Goal: Use online tool/utility: Utilize a website feature to perform a specific function

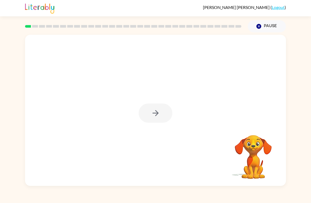
click at [164, 125] on div at bounding box center [155, 110] width 261 height 151
click at [159, 105] on div at bounding box center [156, 113] width 34 height 19
click at [164, 114] on div at bounding box center [156, 113] width 34 height 19
click at [164, 115] on button "button" at bounding box center [156, 113] width 34 height 19
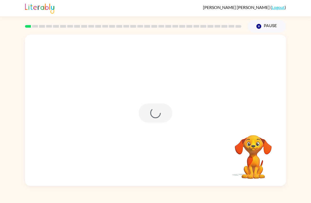
click at [164, 115] on div at bounding box center [156, 113] width 34 height 19
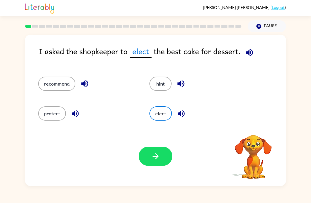
click at [156, 117] on button "elect" at bounding box center [160, 113] width 22 height 14
click at [46, 85] on button "recommend" at bounding box center [56, 84] width 37 height 14
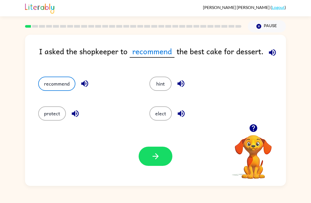
click at [154, 161] on button "button" at bounding box center [156, 156] width 34 height 19
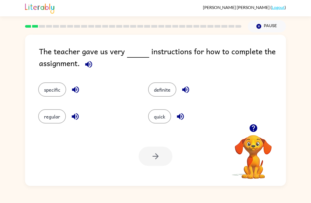
click at [51, 88] on button "specific" at bounding box center [52, 89] width 28 height 14
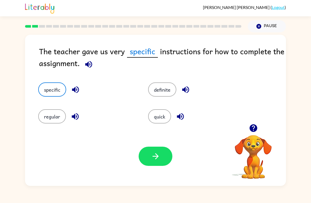
click at [168, 150] on button "button" at bounding box center [156, 156] width 34 height 19
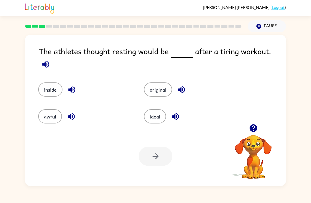
click at [156, 112] on button "ideal" at bounding box center [155, 116] width 22 height 14
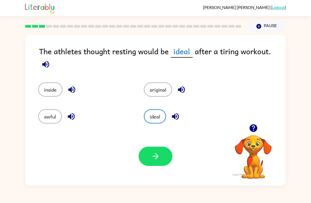
click at [165, 156] on button "button" at bounding box center [156, 156] width 34 height 19
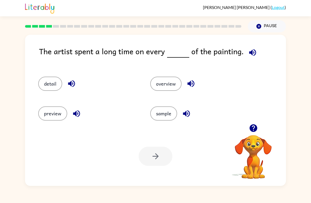
click at [49, 77] on button "detail" at bounding box center [50, 84] width 24 height 14
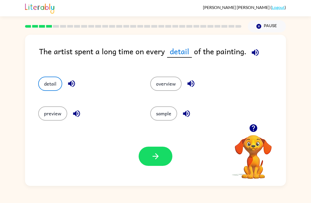
click at [160, 145] on div "Your browser must support playing .mp4 files to use Literably. Please try using…" at bounding box center [155, 156] width 261 height 59
click at [164, 151] on button "button" at bounding box center [156, 156] width 34 height 19
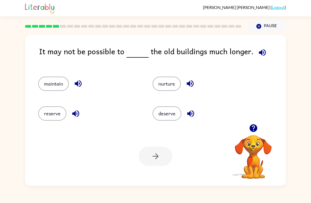
click at [52, 114] on button "reserve" at bounding box center [52, 113] width 28 height 14
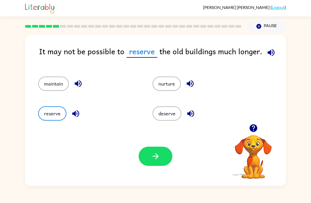
click at [173, 85] on button "nurture" at bounding box center [167, 84] width 28 height 14
click at [173, 112] on button "deserve" at bounding box center [167, 113] width 29 height 14
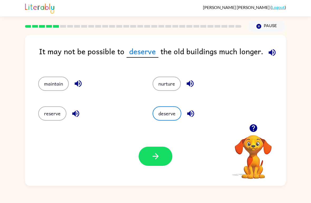
click at [53, 116] on button "reserve" at bounding box center [52, 113] width 28 height 14
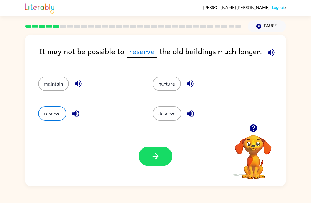
click at [44, 89] on button "maintain" at bounding box center [53, 84] width 31 height 14
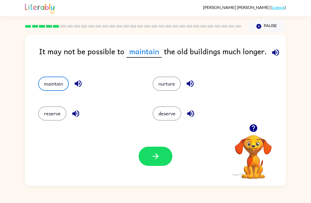
click at [46, 112] on button "reserve" at bounding box center [52, 113] width 28 height 14
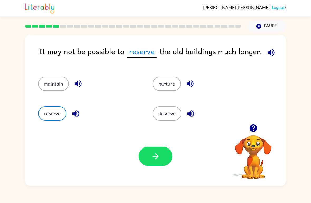
click at [162, 159] on button "button" at bounding box center [156, 156] width 34 height 19
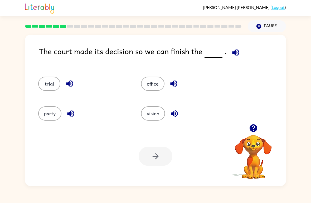
click at [45, 113] on button "party" at bounding box center [49, 113] width 23 height 14
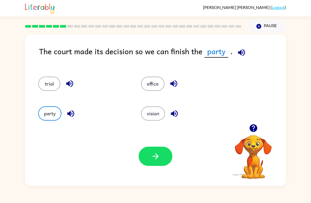
click at [164, 154] on button "button" at bounding box center [156, 156] width 34 height 19
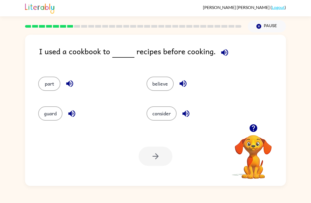
click at [171, 110] on button "consider" at bounding box center [161, 113] width 30 height 14
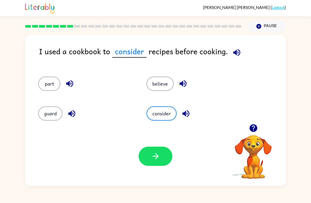
click at [154, 156] on icon "button" at bounding box center [155, 156] width 9 height 9
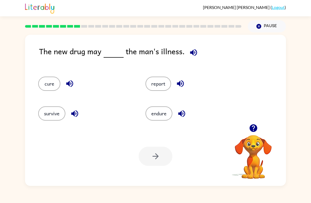
click at [40, 89] on div "cure" at bounding box center [85, 84] width 95 height 14
click at [47, 86] on button "cure" at bounding box center [49, 84] width 22 height 14
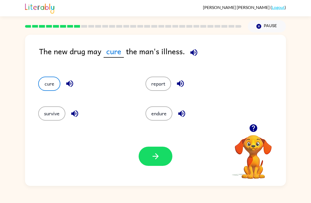
click at [155, 148] on button "button" at bounding box center [156, 156] width 34 height 19
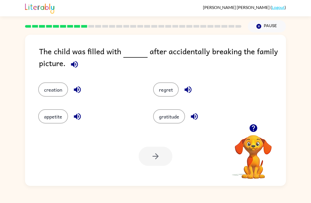
click at [171, 89] on button "regret" at bounding box center [166, 89] width 26 height 14
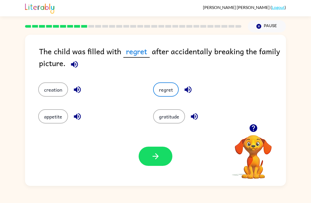
click at [165, 160] on button "button" at bounding box center [156, 156] width 34 height 19
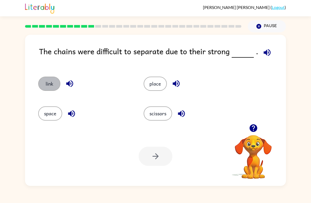
click at [52, 79] on button "link" at bounding box center [49, 84] width 22 height 14
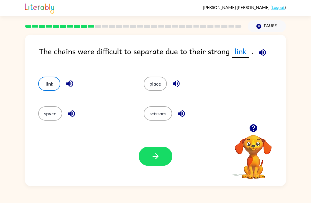
click at [151, 147] on button "button" at bounding box center [156, 156] width 34 height 19
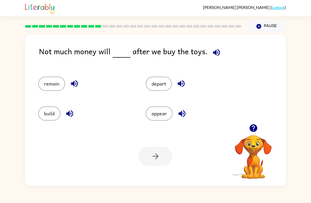
click at [55, 75] on div "remain" at bounding box center [81, 82] width 107 height 30
click at [45, 90] on button "remain" at bounding box center [51, 84] width 27 height 14
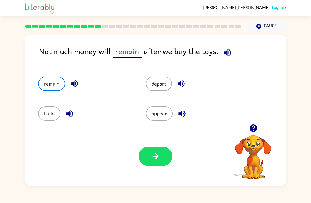
click at [162, 161] on button "button" at bounding box center [156, 156] width 34 height 19
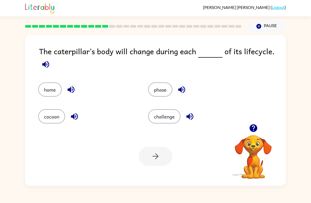
click at [165, 88] on button "phase" at bounding box center [160, 89] width 24 height 14
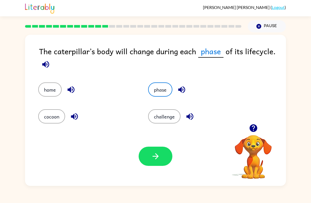
click at [160, 164] on button "button" at bounding box center [156, 156] width 34 height 19
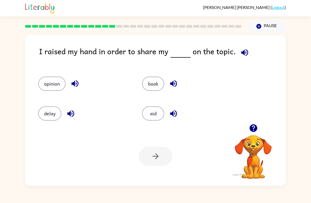
click at [43, 88] on button "opinion" at bounding box center [51, 84] width 27 height 14
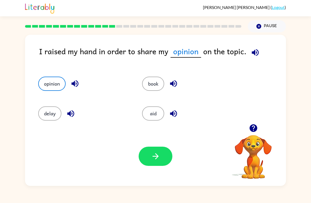
click at [157, 154] on icon "button" at bounding box center [155, 156] width 9 height 9
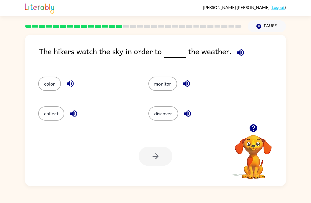
click at [163, 81] on button "monitor" at bounding box center [162, 84] width 29 height 14
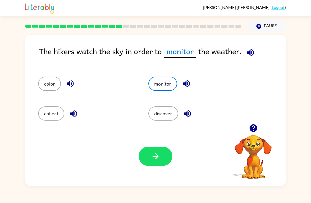
click at [158, 154] on icon "button" at bounding box center [155, 156] width 9 height 9
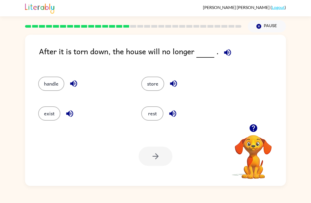
click at [45, 113] on button "exist" at bounding box center [49, 113] width 22 height 14
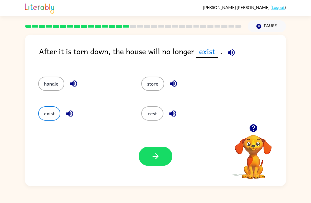
click at [164, 155] on button "button" at bounding box center [156, 156] width 34 height 19
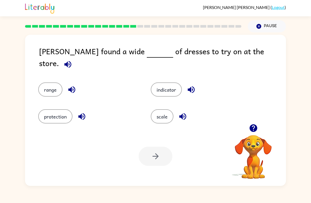
click at [48, 86] on button "range" at bounding box center [50, 89] width 24 height 14
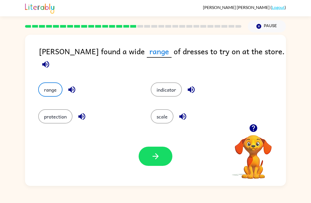
click at [163, 148] on button "button" at bounding box center [156, 156] width 34 height 19
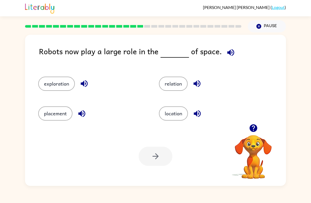
click at [50, 87] on button "exploration" at bounding box center [56, 84] width 37 height 14
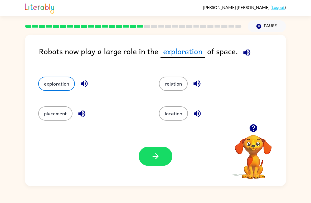
click at [161, 157] on button "button" at bounding box center [156, 156] width 34 height 19
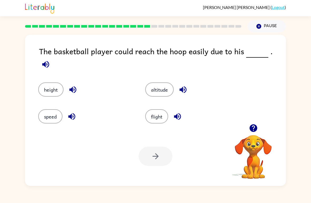
click at [166, 159] on div at bounding box center [156, 156] width 34 height 19
click at [50, 83] on button "height" at bounding box center [50, 89] width 25 height 14
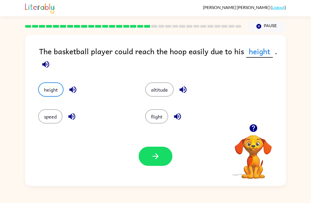
click at [164, 152] on button "button" at bounding box center [156, 156] width 34 height 19
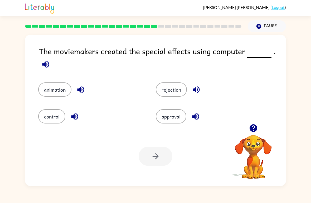
click at [47, 89] on button "animation" at bounding box center [54, 89] width 33 height 14
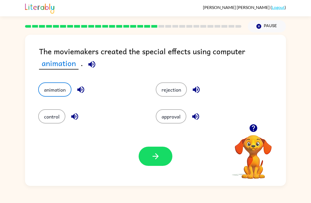
click at [166, 160] on button "button" at bounding box center [156, 156] width 34 height 19
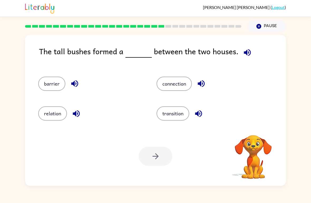
click at [48, 86] on button "barrier" at bounding box center [51, 84] width 27 height 14
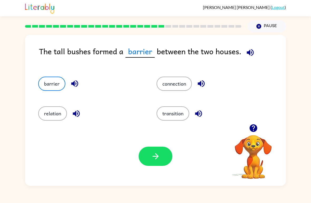
click at [158, 157] on icon "button" at bounding box center [155, 156] width 6 height 6
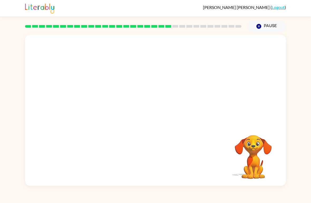
click at [256, 164] on video "Your browser must support playing .mp4 files to use Literably. Please try using…" at bounding box center [253, 153] width 53 height 53
click at [177, 124] on div at bounding box center [155, 110] width 261 height 151
click at [161, 109] on div at bounding box center [156, 113] width 34 height 19
click at [154, 105] on div at bounding box center [156, 113] width 34 height 19
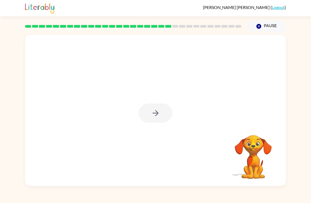
click at [155, 103] on div at bounding box center [155, 110] width 261 height 151
click at [170, 107] on div at bounding box center [156, 113] width 34 height 19
click at [163, 121] on div at bounding box center [156, 113] width 34 height 19
click at [160, 107] on div at bounding box center [156, 113] width 34 height 19
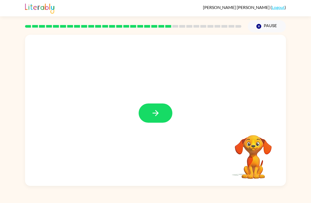
click at [161, 111] on button "button" at bounding box center [156, 113] width 34 height 19
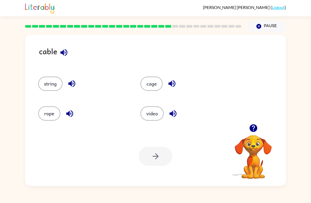
click at [50, 84] on button "string" at bounding box center [50, 84] width 24 height 14
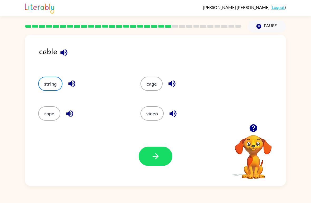
click at [157, 161] on button "button" at bounding box center [156, 156] width 34 height 19
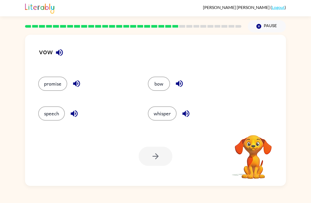
click at [51, 82] on button "promise" at bounding box center [52, 84] width 29 height 14
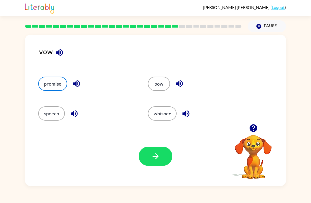
click at [155, 156] on icon "button" at bounding box center [155, 156] width 9 height 9
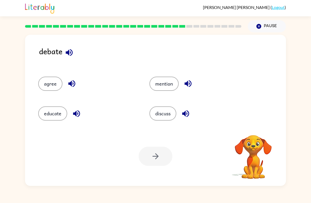
click at [175, 81] on button "mention" at bounding box center [163, 84] width 29 height 14
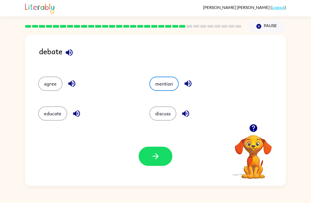
click at [168, 119] on button "discuss" at bounding box center [162, 113] width 27 height 14
click at [170, 91] on button "mention" at bounding box center [163, 84] width 29 height 14
click at [48, 105] on div "educate" at bounding box center [83, 111] width 111 height 30
click at [56, 117] on button "educate" at bounding box center [52, 113] width 29 height 14
click at [171, 111] on button "discuss" at bounding box center [162, 113] width 27 height 14
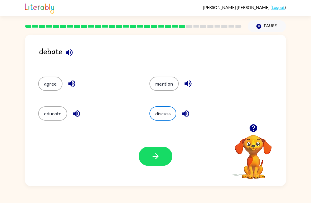
click at [162, 152] on button "button" at bounding box center [156, 156] width 34 height 19
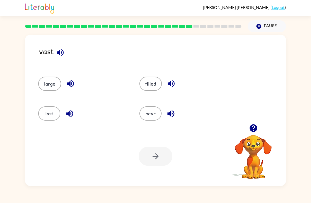
click at [46, 121] on button "last" at bounding box center [49, 113] width 22 height 14
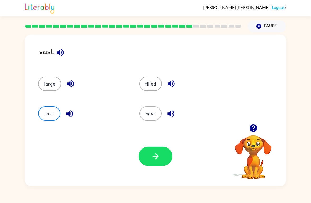
click at [44, 86] on button "large" at bounding box center [49, 84] width 23 height 14
click at [155, 158] on icon "button" at bounding box center [155, 156] width 9 height 9
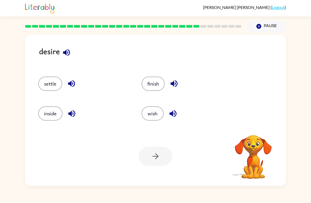
click at [158, 110] on button "wish" at bounding box center [152, 113] width 22 height 14
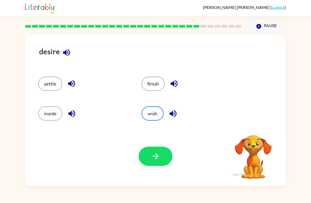
click at [158, 151] on button "button" at bounding box center [156, 156] width 34 height 19
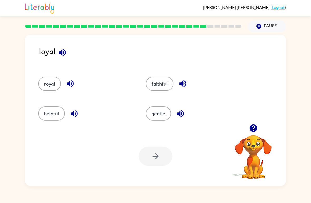
click at [165, 87] on button "faithful" at bounding box center [160, 84] width 28 height 14
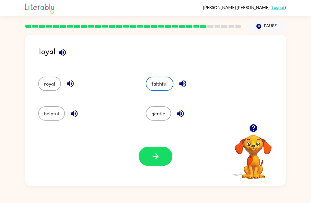
click at [165, 83] on button "faithful" at bounding box center [160, 84] width 28 height 14
click at [159, 158] on icon "button" at bounding box center [155, 156] width 9 height 9
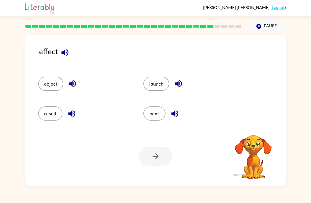
click at [44, 111] on button "result" at bounding box center [50, 113] width 24 height 14
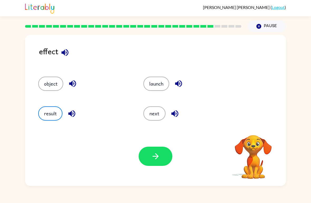
click at [163, 157] on button "button" at bounding box center [156, 156] width 34 height 19
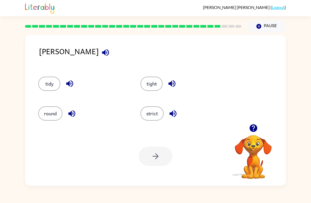
click at [45, 83] on button "tidy" at bounding box center [49, 84] width 22 height 14
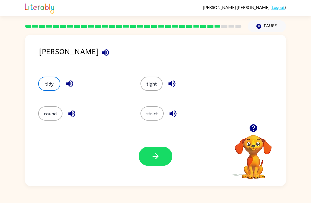
click at [155, 77] on button "tight" at bounding box center [151, 84] width 22 height 14
click at [156, 152] on button "button" at bounding box center [156, 156] width 34 height 19
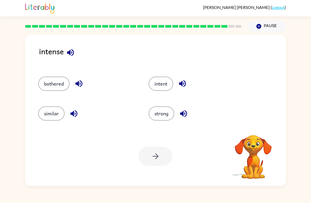
click at [160, 118] on button "strong" at bounding box center [162, 113] width 26 height 14
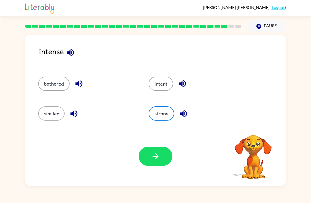
click at [159, 153] on icon "button" at bounding box center [155, 156] width 9 height 9
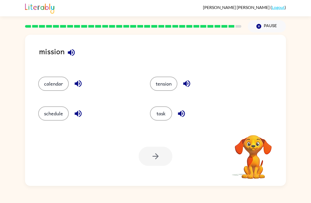
click at [161, 121] on button "task" at bounding box center [161, 113] width 22 height 14
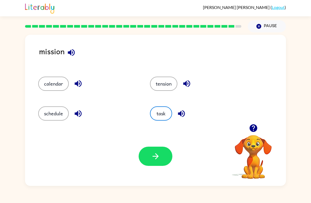
click at [158, 155] on icon "button" at bounding box center [155, 156] width 9 height 9
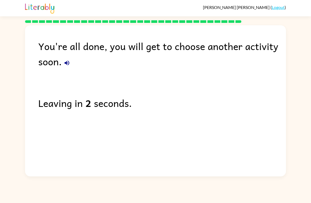
click at [14, 33] on div "You're all done, you will get to choose another activity soon. Leaving in 2 sec…" at bounding box center [155, 100] width 311 height 154
